Goal: Task Accomplishment & Management: Use online tool/utility

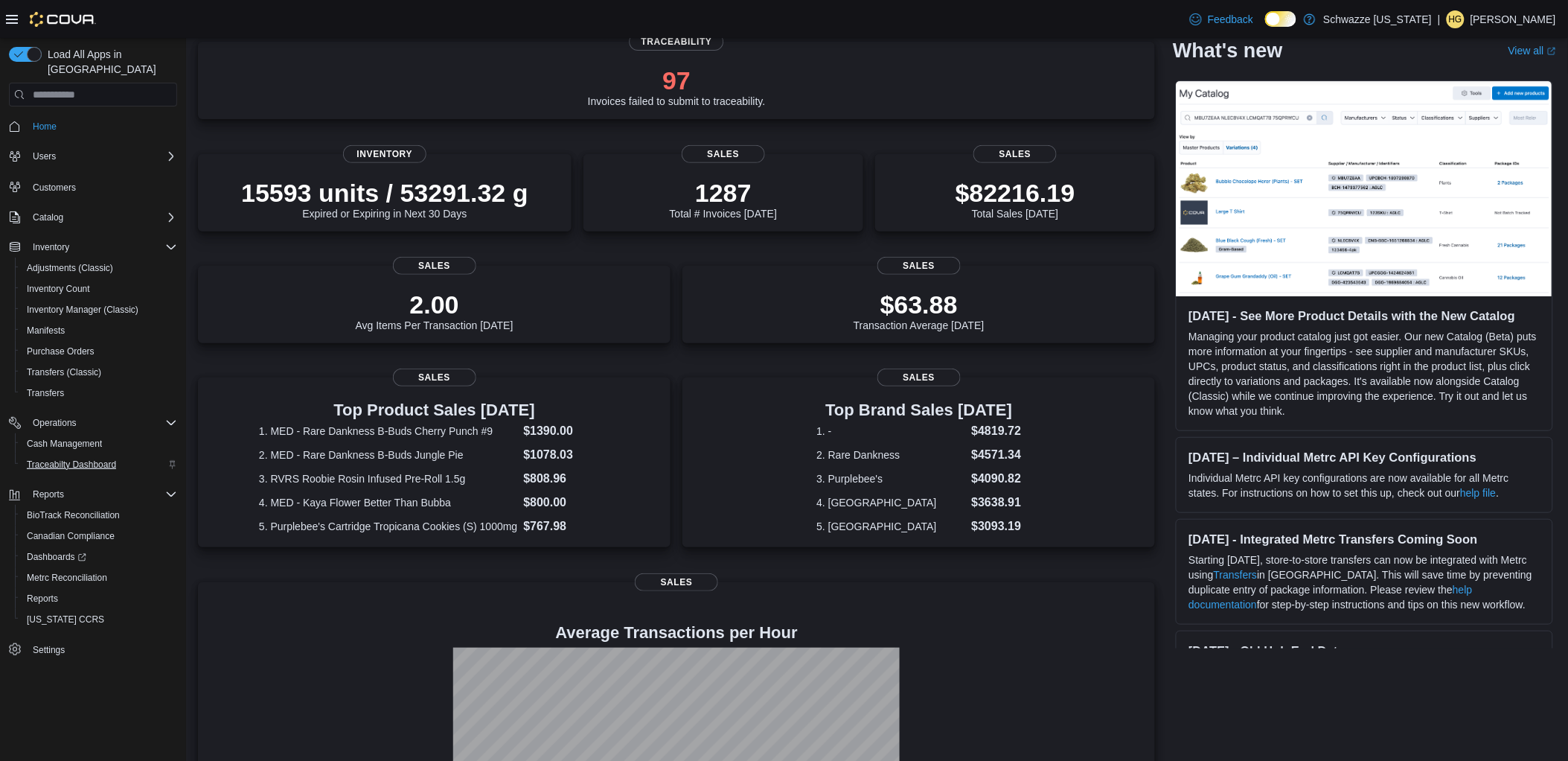
scroll to position [267, 0]
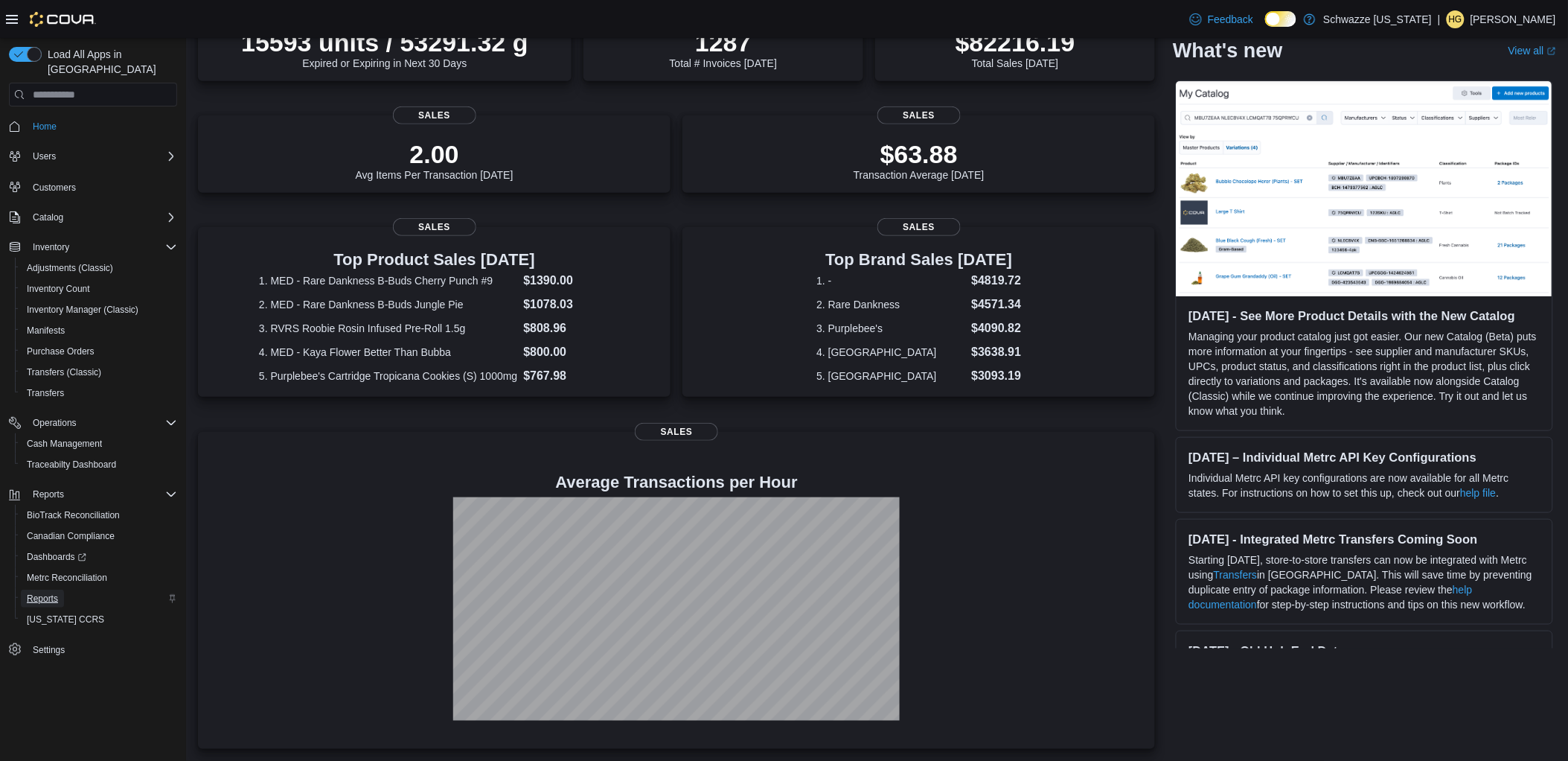
click at [58, 589] on link "Reports" at bounding box center [42, 598] width 43 height 18
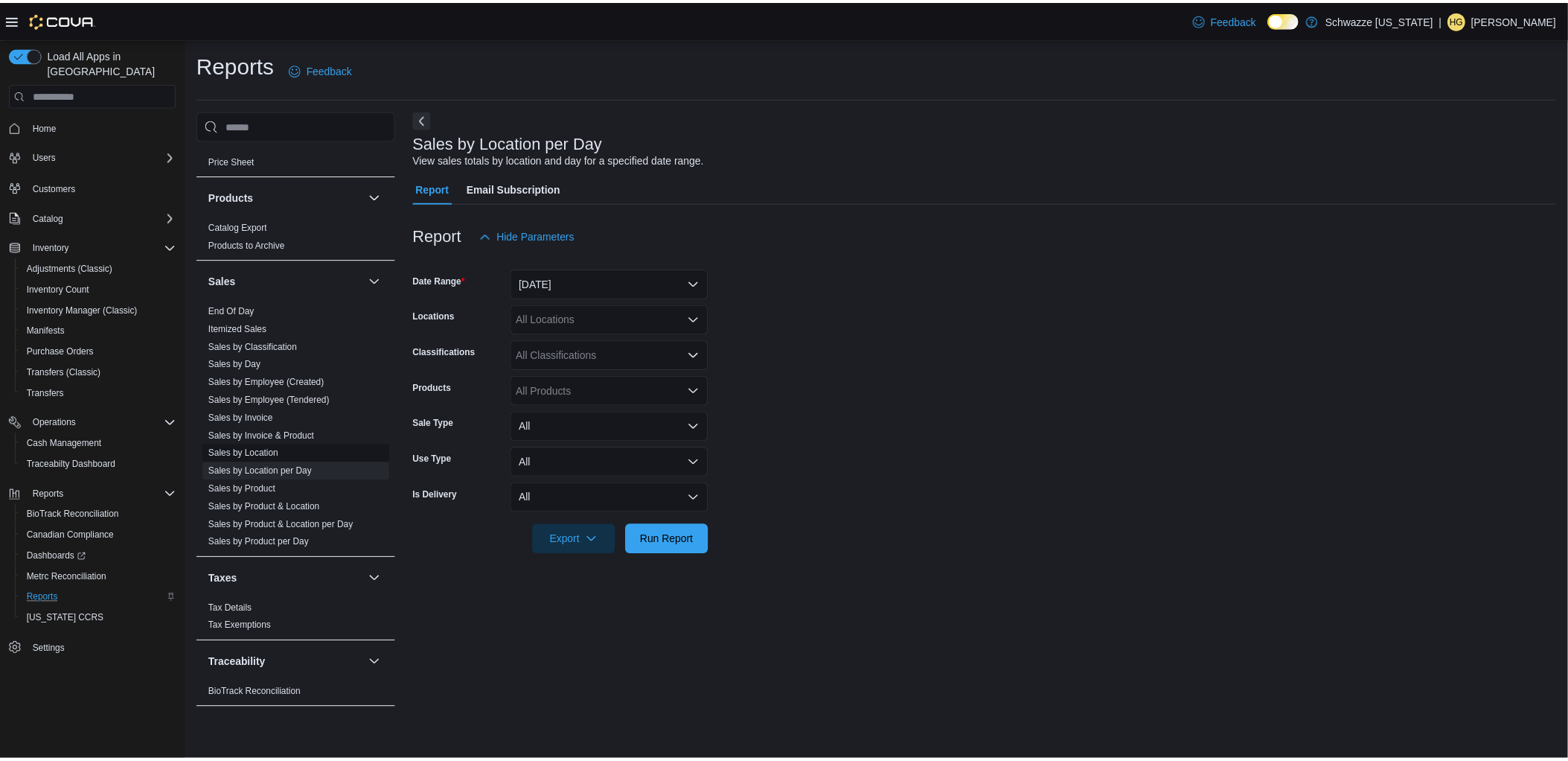
scroll to position [932, 0]
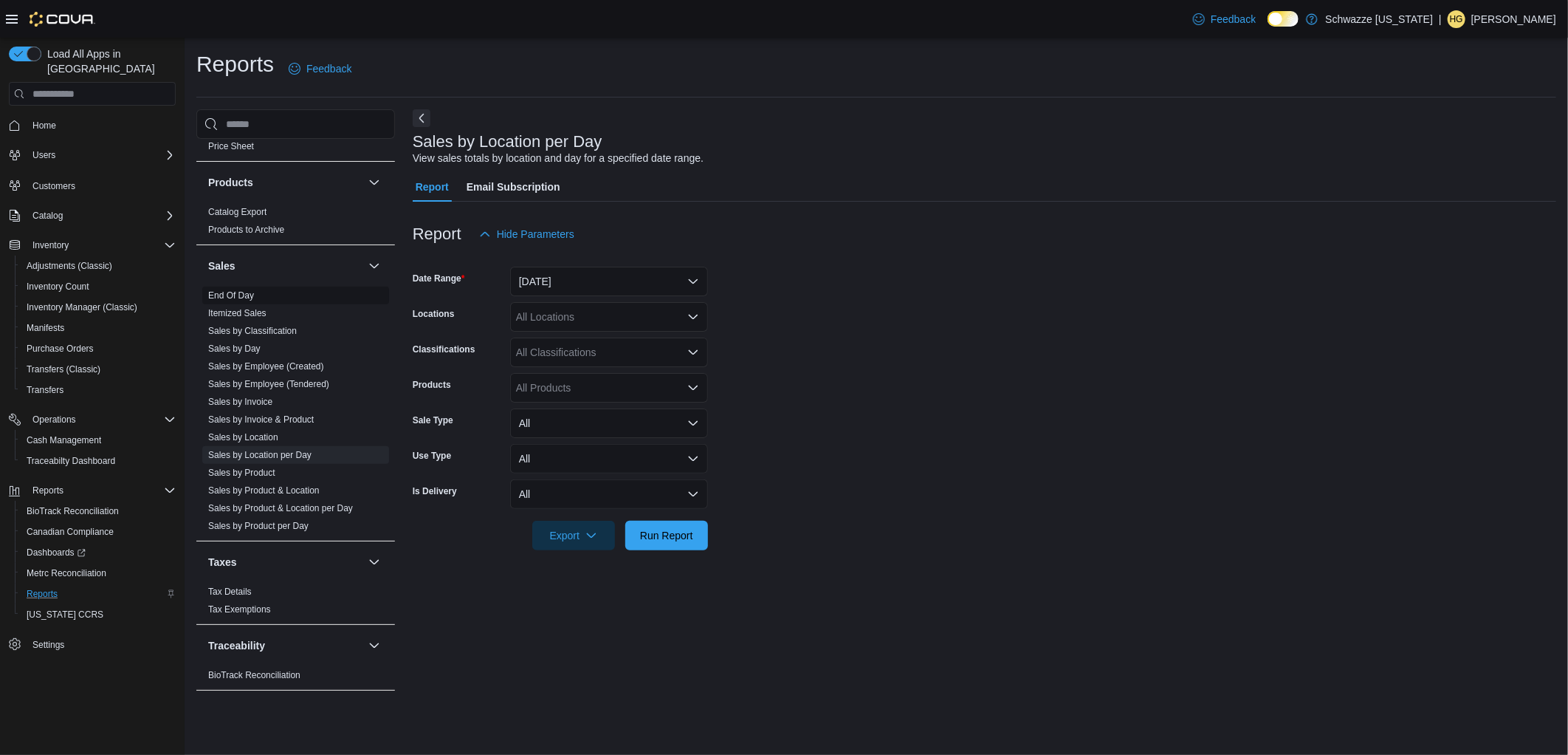
click at [245, 296] on link "End Of Day" at bounding box center [230, 295] width 45 height 10
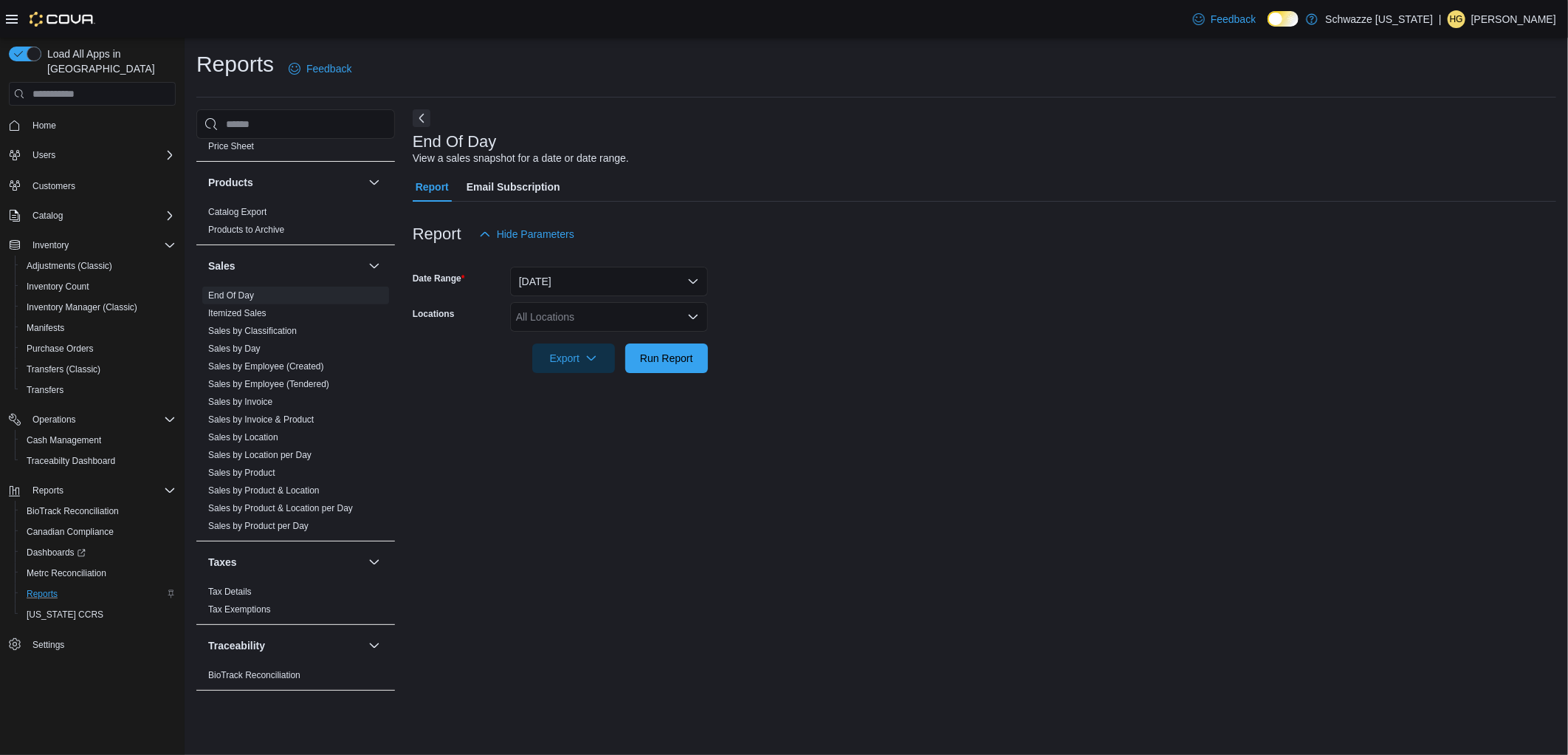
click at [574, 312] on div "All Locations" at bounding box center [610, 316] width 198 height 30
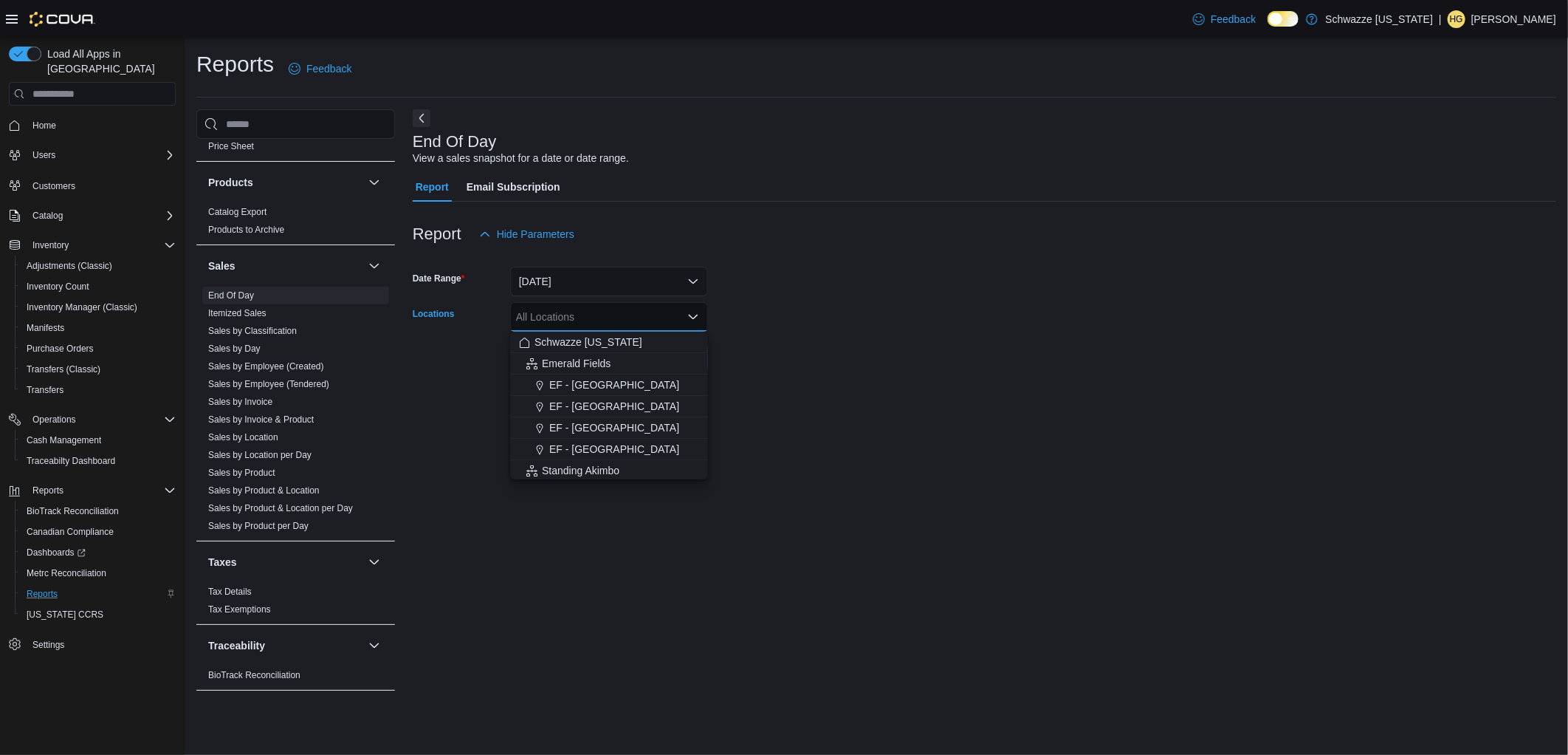
type input "*"
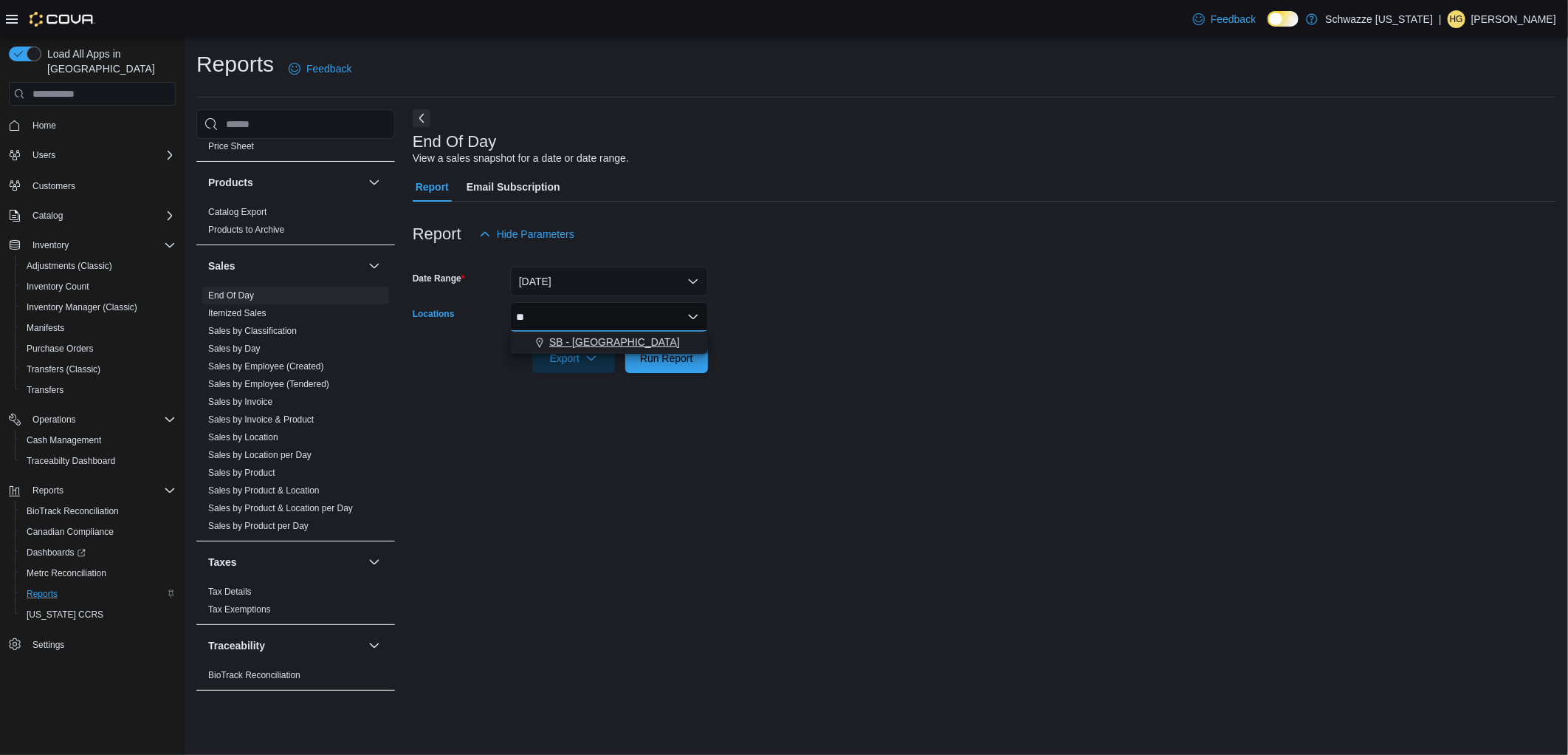
type input "**"
click at [572, 349] on span "SB - [GEOGRAPHIC_DATA]" at bounding box center [614, 342] width 130 height 15
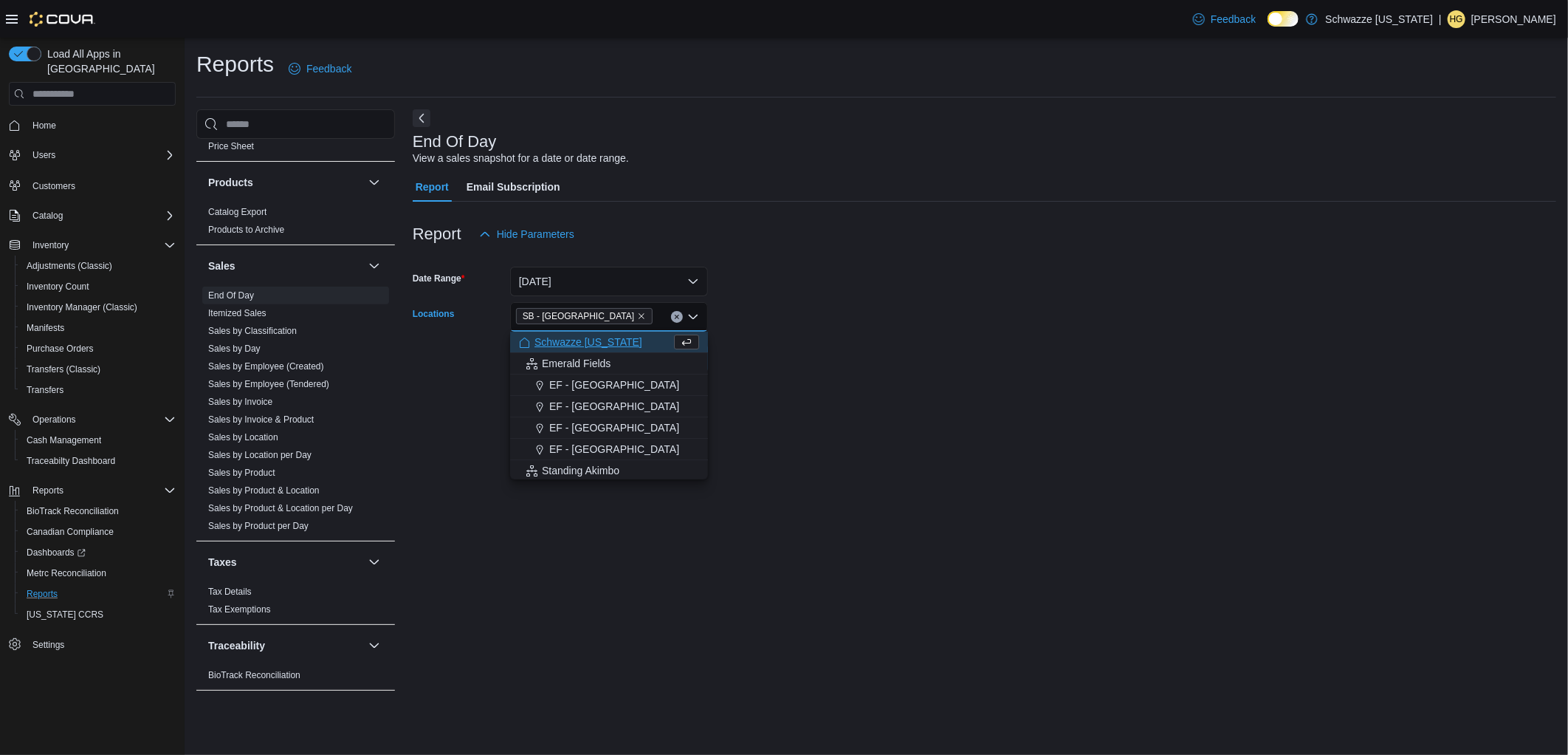
click at [1067, 320] on form "Date Range [DATE] Locations [GEOGRAPHIC_DATA] - [GEOGRAPHIC_DATA] Combo box. Se…" at bounding box center [984, 311] width 1143 height 124
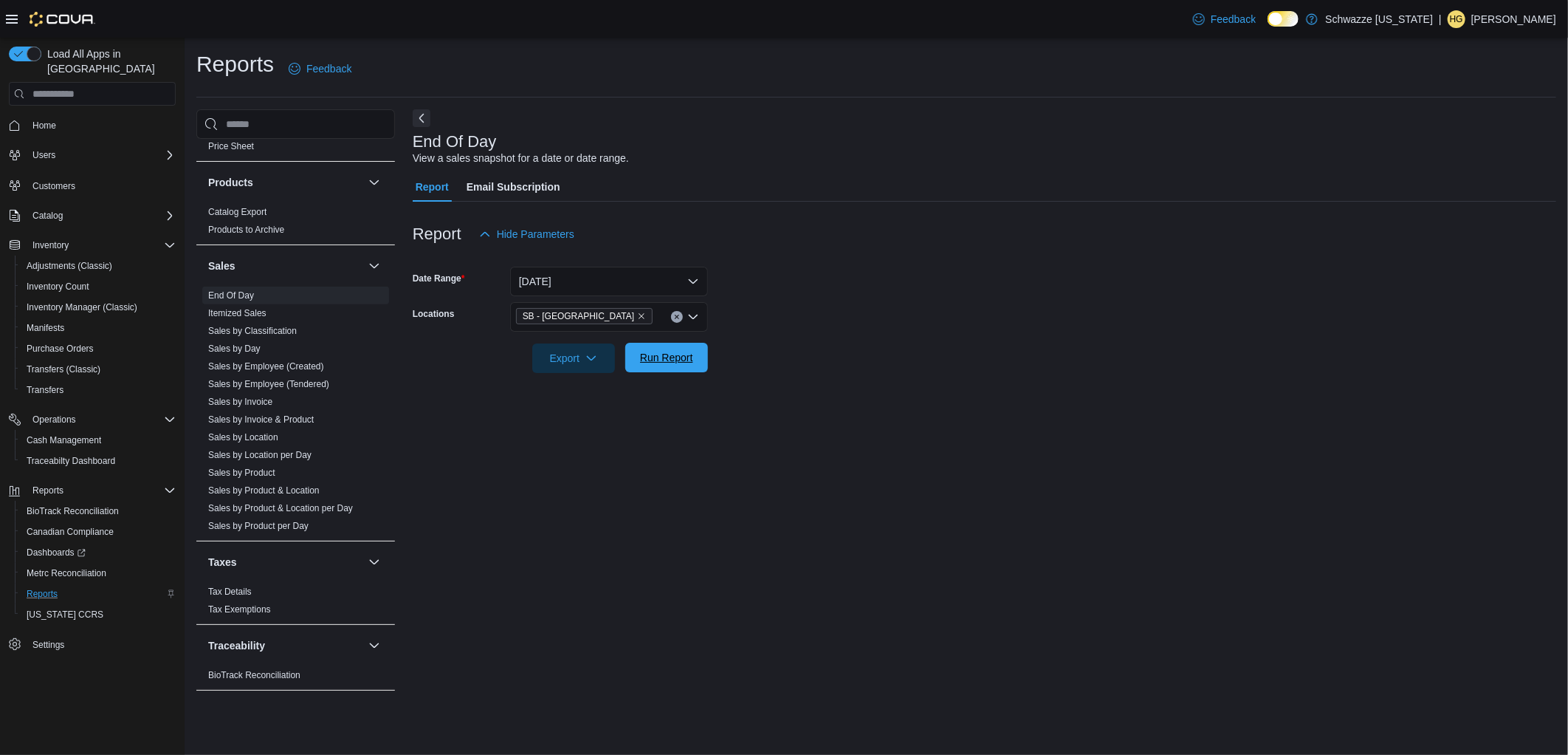
click at [656, 362] on span "Run Report" at bounding box center [666, 357] width 53 height 15
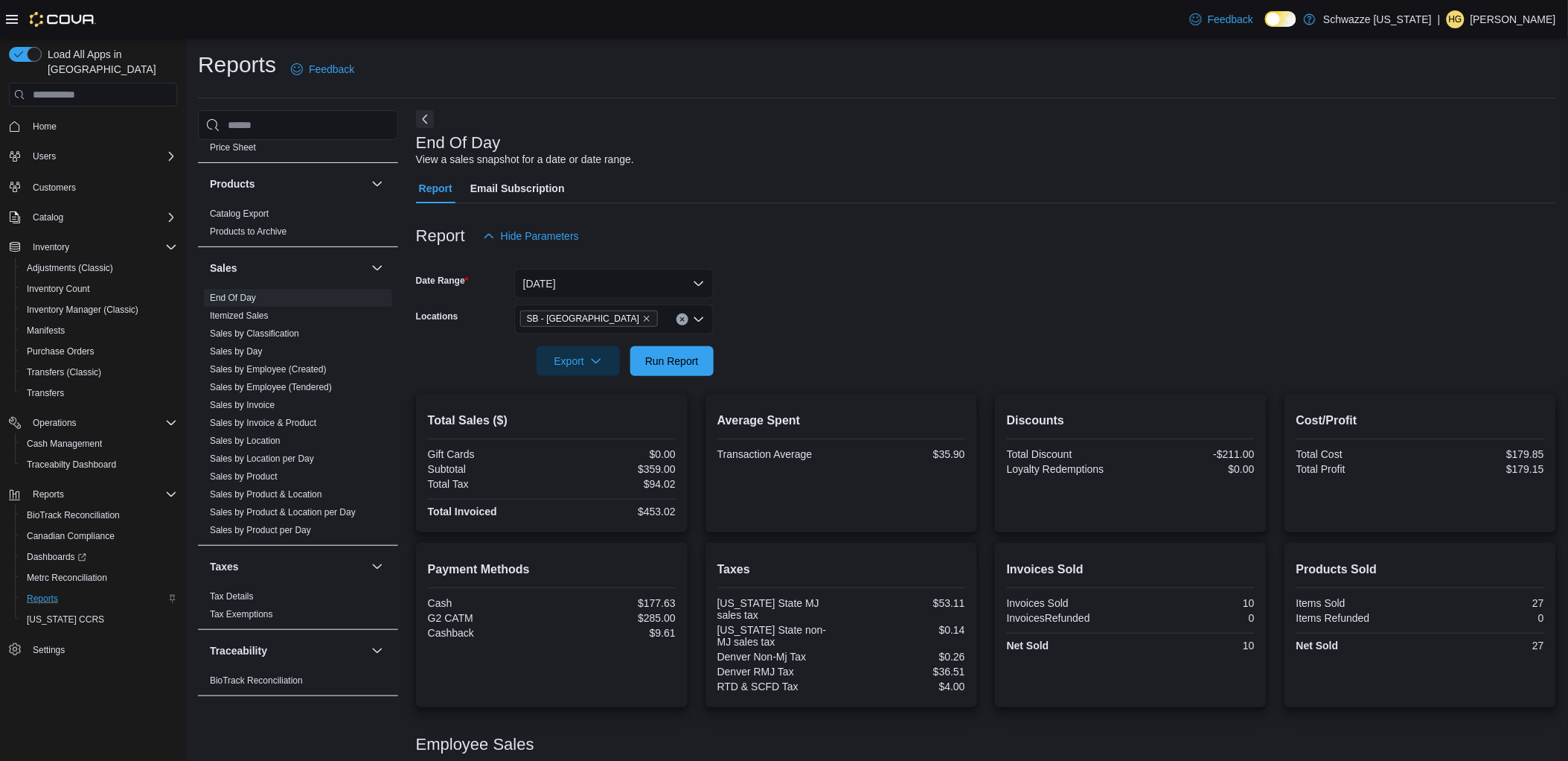
scroll to position [101, 0]
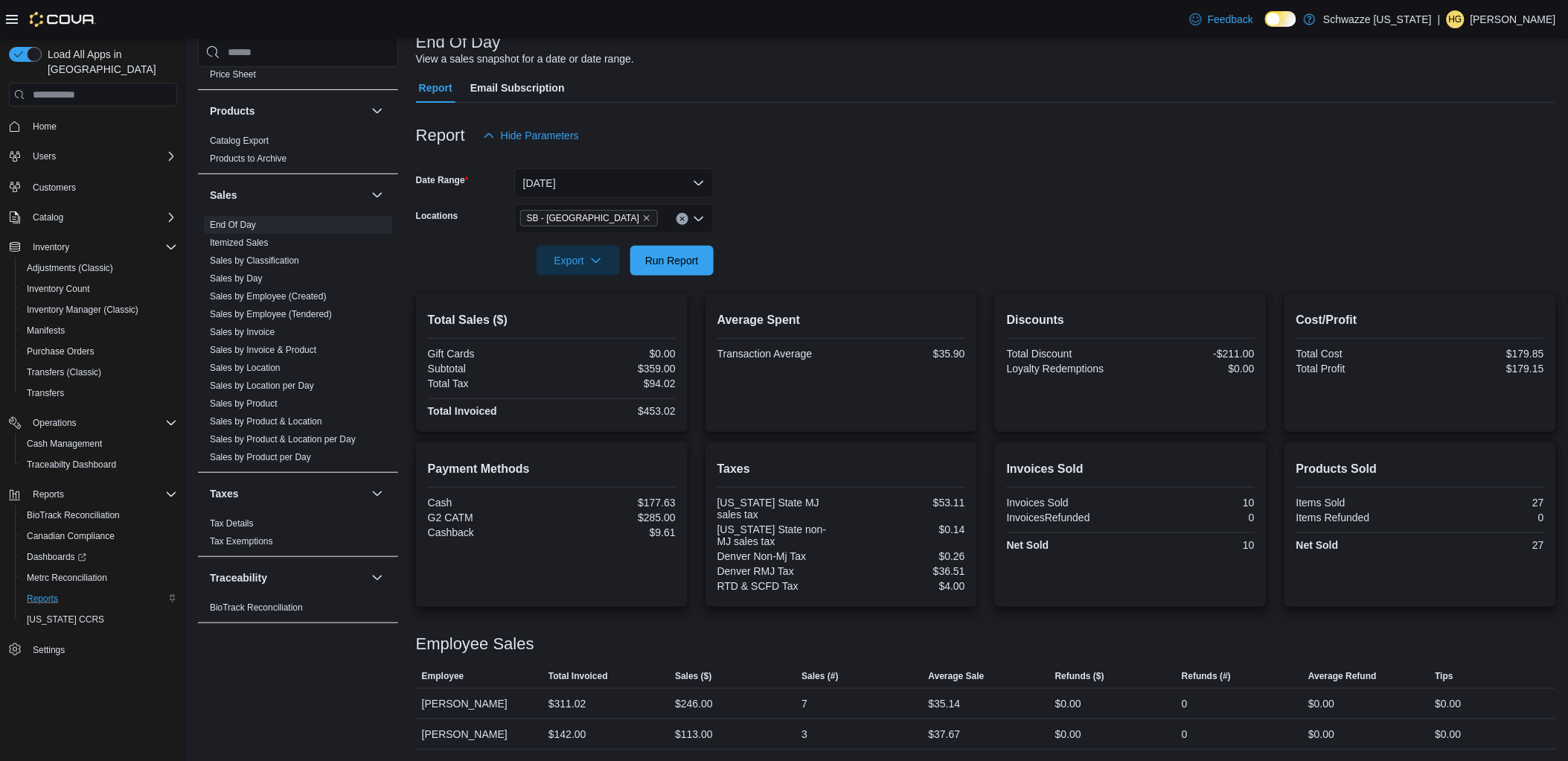
click at [927, 149] on div "Report Hide Parameters" at bounding box center [985, 135] width 1140 height 30
